Goal: Find specific page/section: Find specific page/section

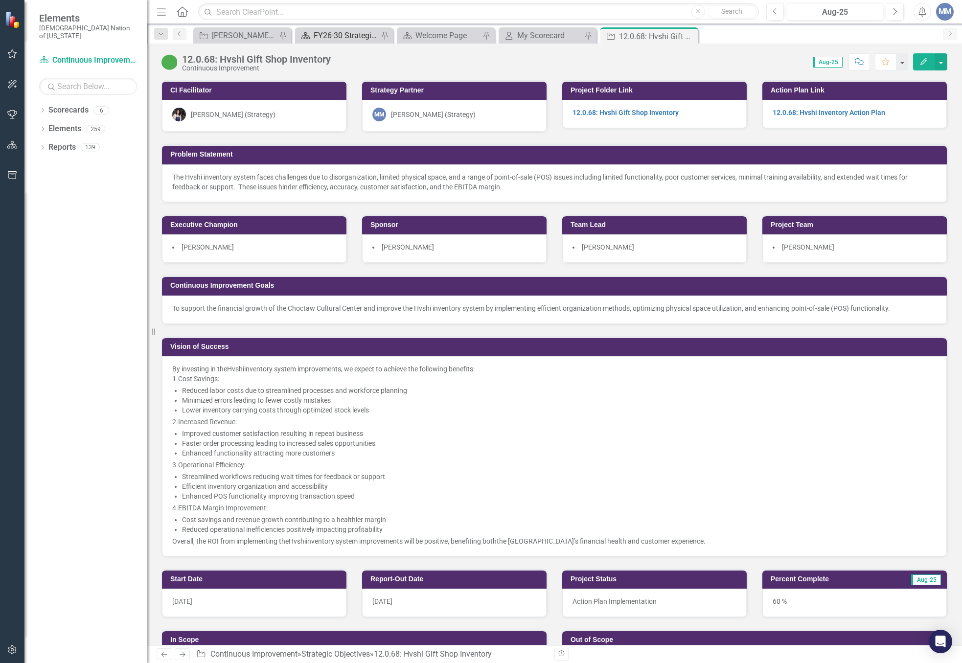
click at [356, 35] on div "FY26-30 Strategic Plan" at bounding box center [346, 35] width 65 height 12
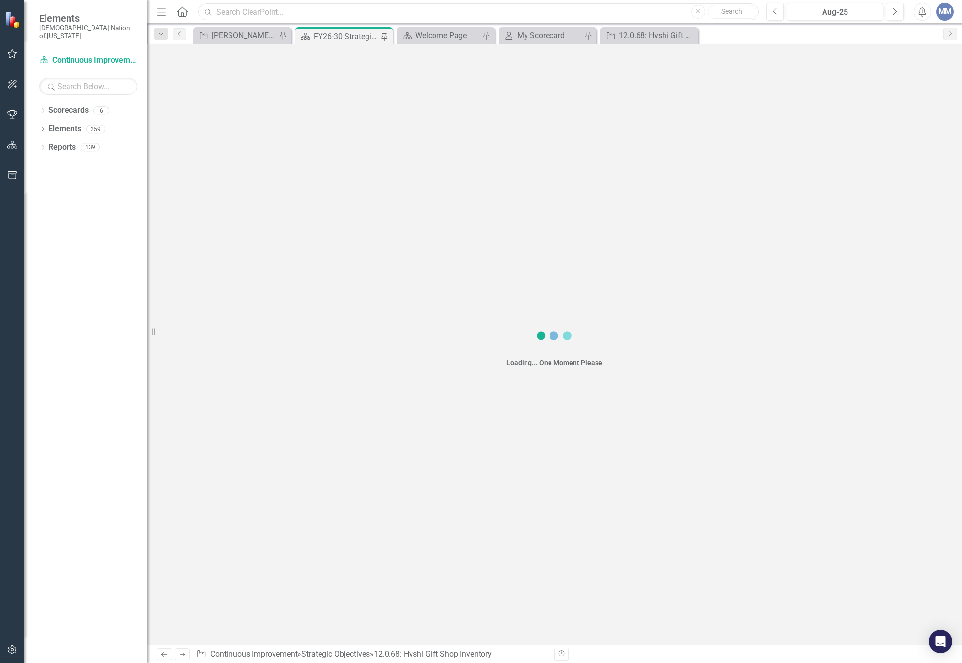
click at [291, 10] on input "text" at bounding box center [478, 11] width 560 height 17
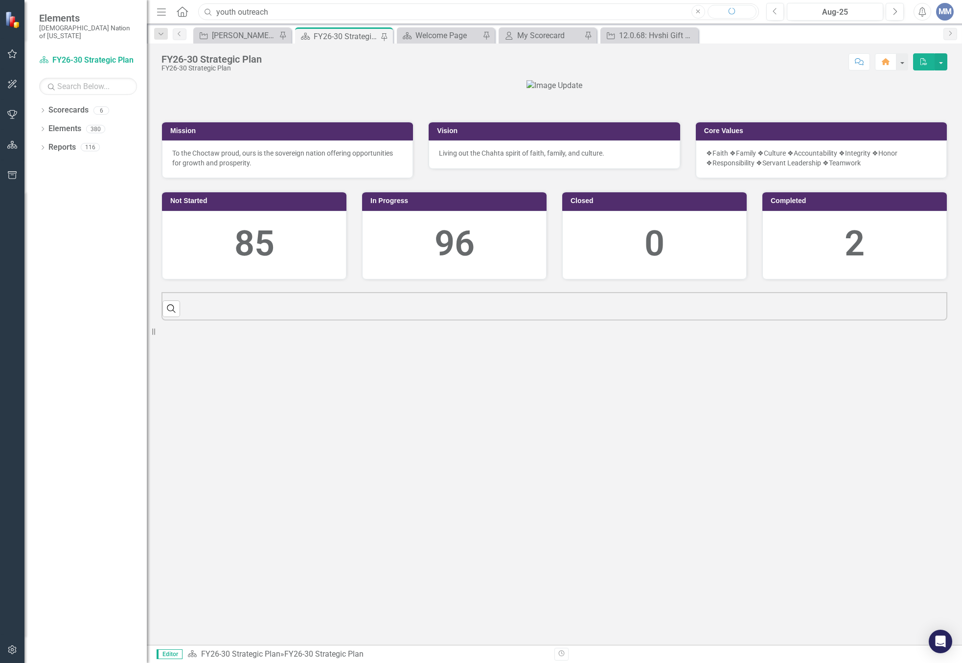
type input "youth outreach"
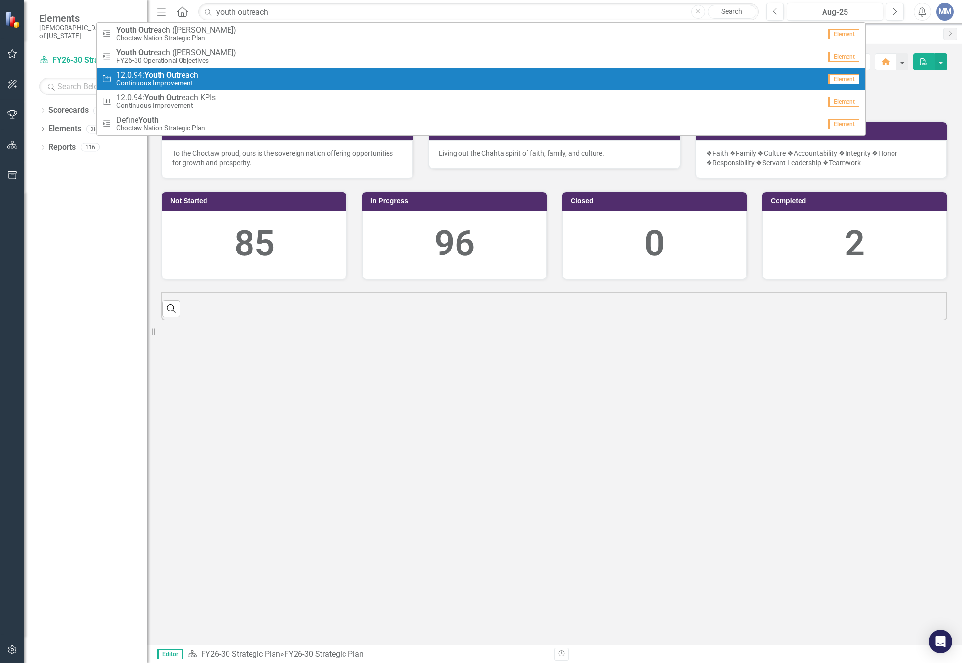
click at [159, 78] on strong "Youth" at bounding box center [154, 74] width 20 height 9
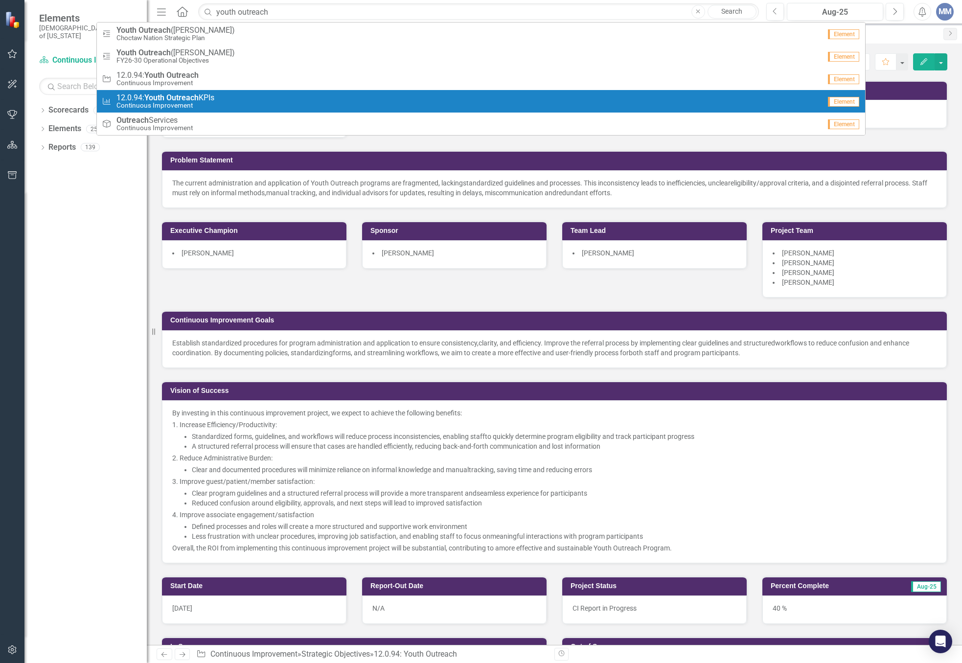
click at [23, 209] on div at bounding box center [12, 413] width 24 height 444
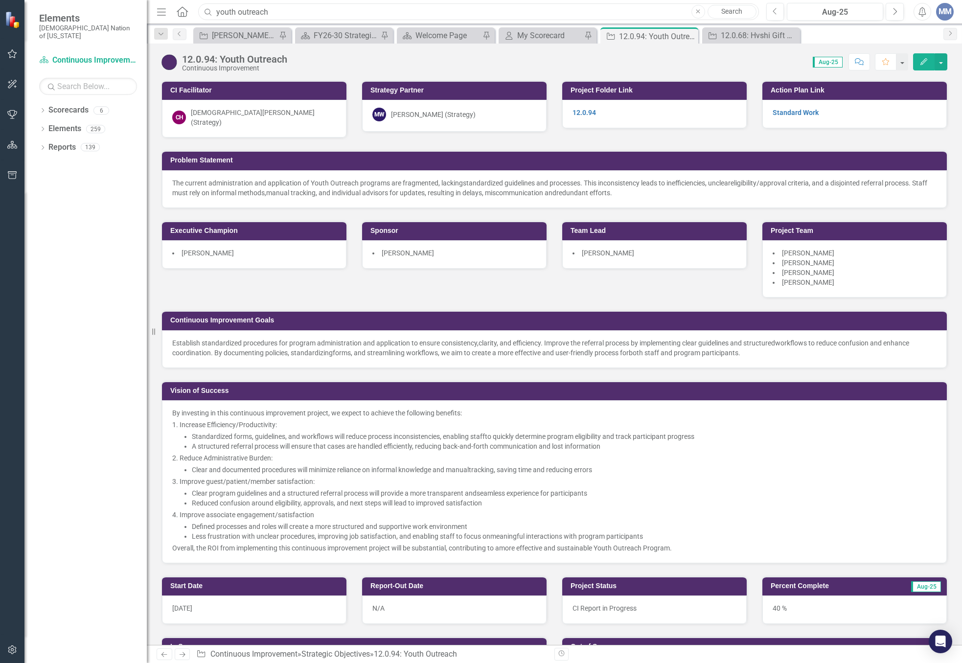
click at [304, 14] on input "youth outreach" at bounding box center [478, 11] width 560 height 17
click at [131, 175] on div "Dropdown Scorecards 6 FY26-30 Strategic Plan Continuous Improvement FY26-30 Ope…" at bounding box center [85, 382] width 122 height 561
click at [300, 6] on input "youth outreach" at bounding box center [478, 11] width 560 height 17
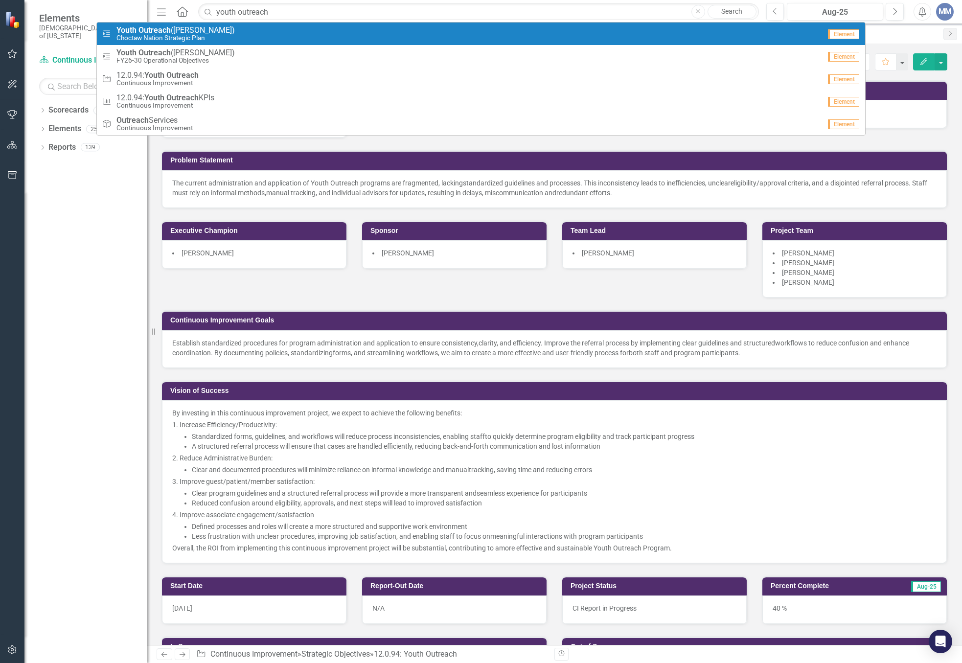
click at [151, 37] on small "Choctaw Nation Strategic Plan" at bounding box center [175, 37] width 118 height 7
